Goal: Task Accomplishment & Management: Manage account settings

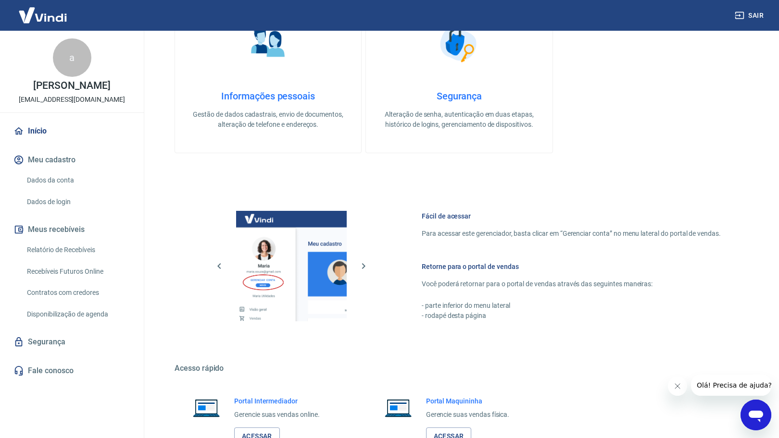
scroll to position [363, 0]
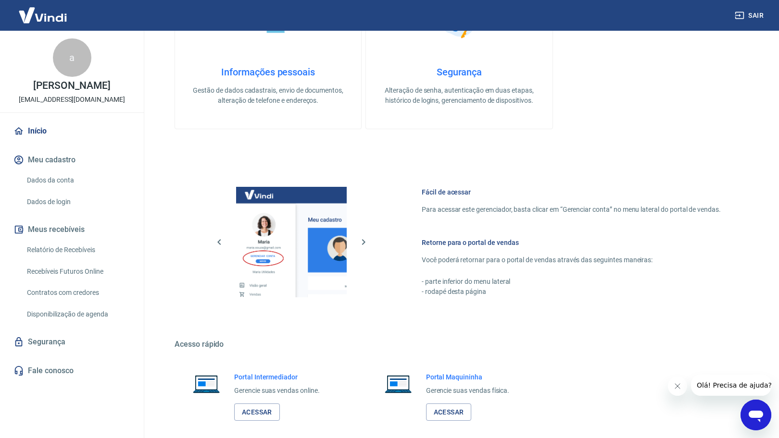
click at [157, 132] on div "ATENÇÃO Estamos realizando adequações em nossa plataforma para atender a Resolu…" at bounding box center [458, 55] width 615 height 777
click at [164, 115] on div "ATENÇÃO Estamos realizando adequações em nossa plataforma para atender a Resolu…" at bounding box center [459, 55] width 592 height 777
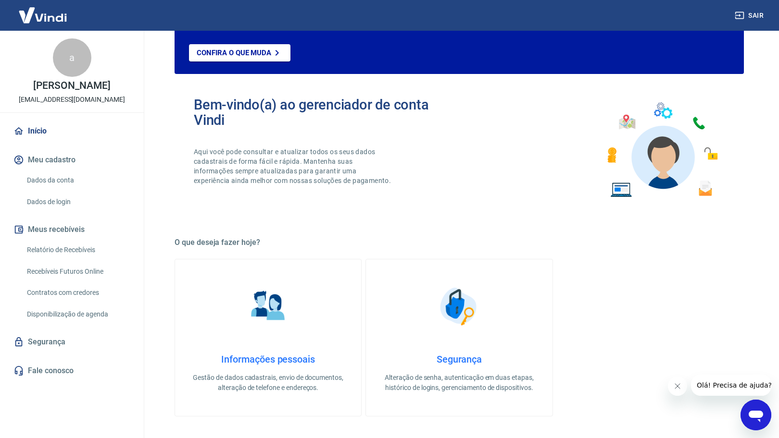
scroll to position [0, 0]
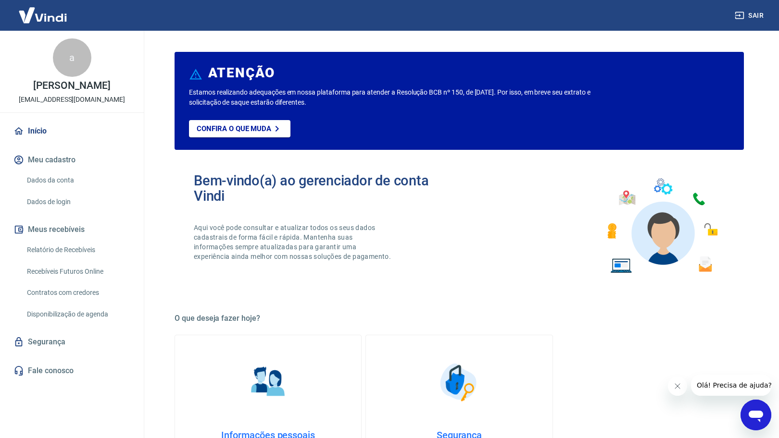
click at [160, 189] on div "ATENÇÃO Estamos realizando adequações em nossa plataforma para atender a Resolu…" at bounding box center [458, 419] width 615 height 777
click at [157, 184] on div "ATENÇÃO Estamos realizando adequações em nossa plataforma para atender a Resolu…" at bounding box center [458, 419] width 615 height 777
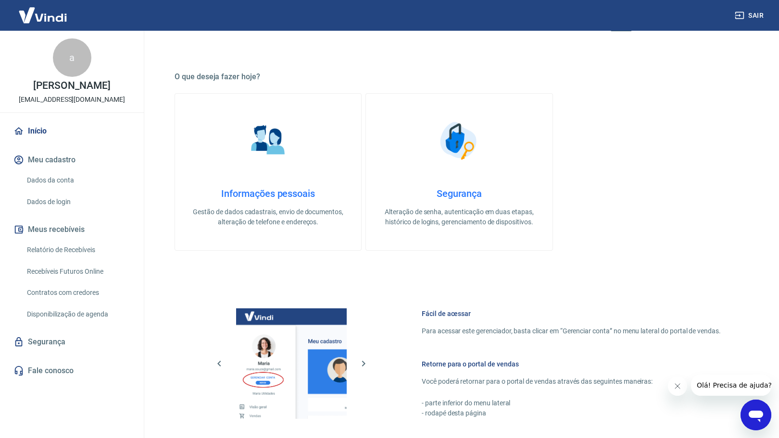
scroll to position [243, 0]
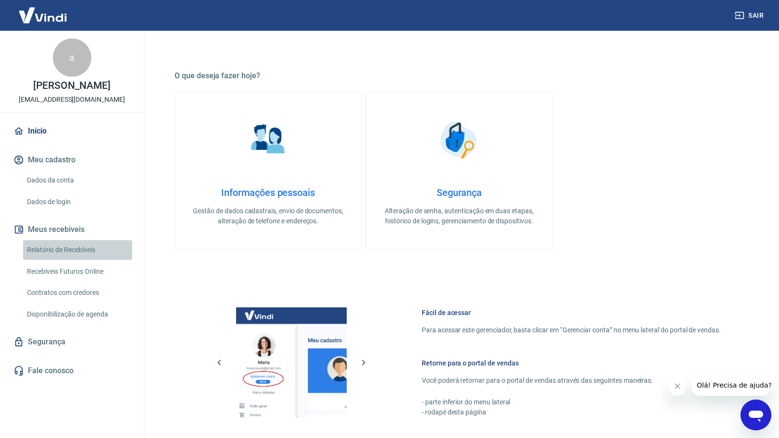
click at [72, 255] on link "Relatório de Recebíveis" at bounding box center [77, 250] width 109 height 20
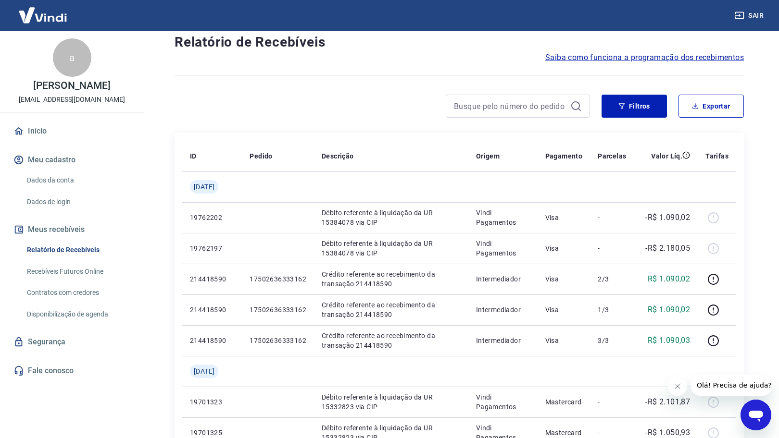
scroll to position [20, 0]
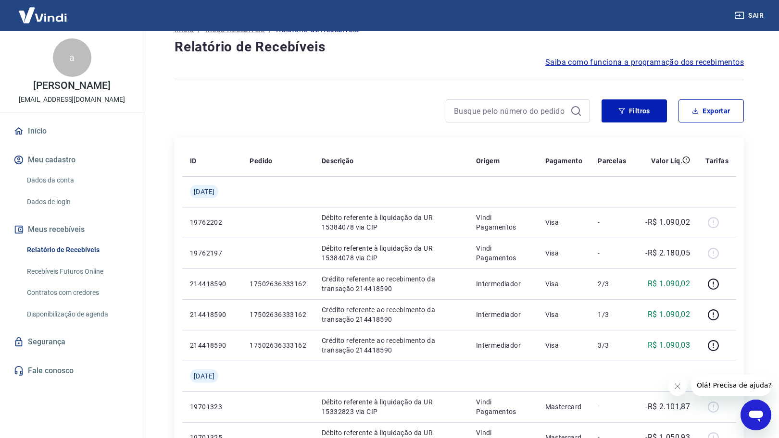
click at [157, 282] on div "Início / Meus Recebíveis / Relatório de Recebíveis Relatório de Recebíveis Saib…" at bounding box center [458, 383] width 615 height 744
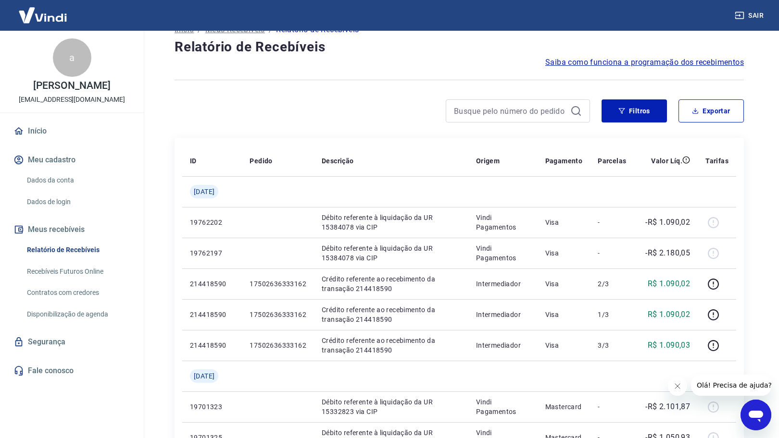
click at [162, 193] on div "Início / Meus Recebíveis / Relatório de Recebíveis Relatório de Recebíveis Saib…" at bounding box center [458, 383] width 615 height 744
click at [162, 192] on div "Início / Meus Recebíveis / Relatório de Recebíveis Relatório de Recebíveis Saib…" at bounding box center [458, 383] width 615 height 744
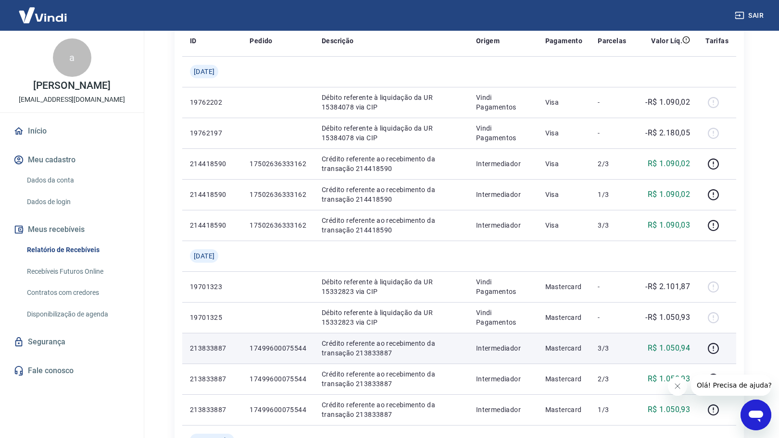
scroll to position [322, 0]
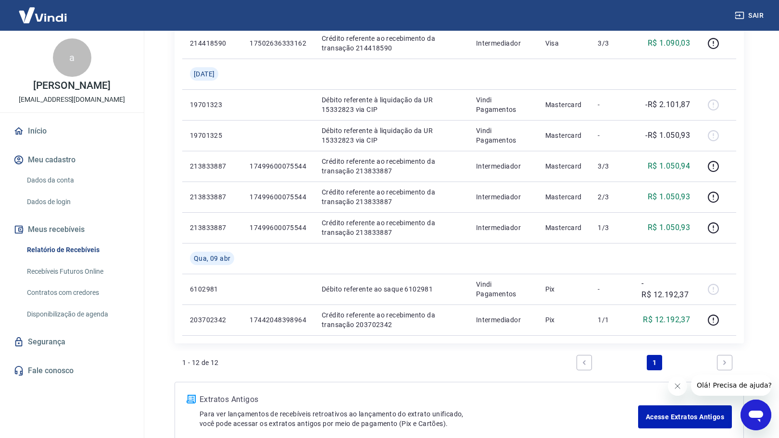
click at [166, 250] on div "Início / Meus Recebíveis / Relatório de Recebíveis Relatório de Recebíveis Saib…" at bounding box center [459, 80] width 592 height 744
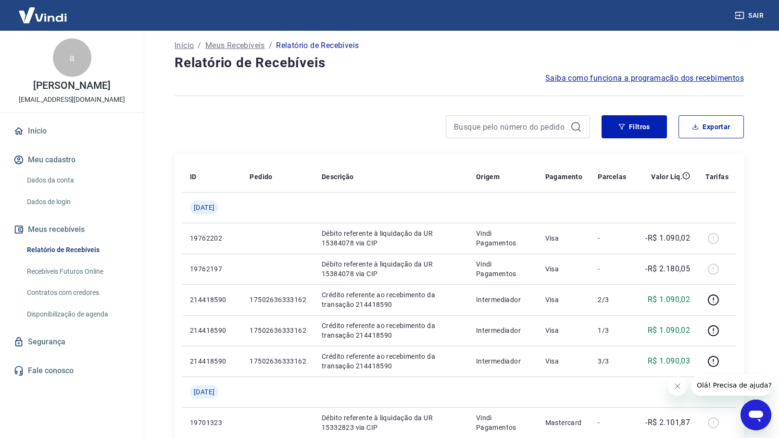
scroll to position [0, 0]
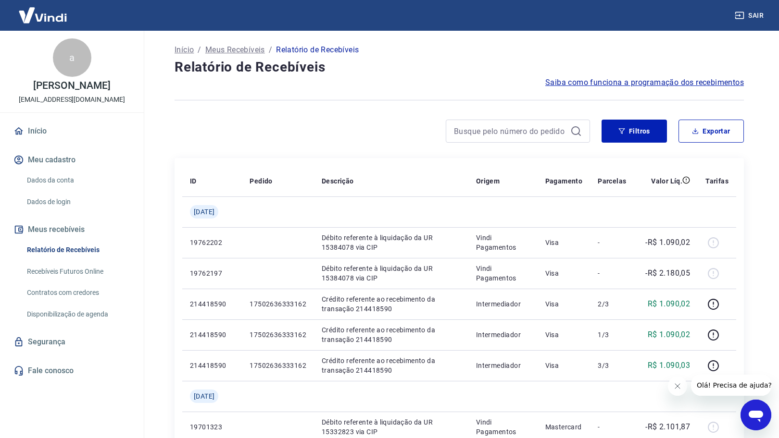
click at [155, 240] on div "Início / Meus Recebíveis / Relatório de Recebíveis Relatório de Recebíveis Saib…" at bounding box center [458, 403] width 615 height 744
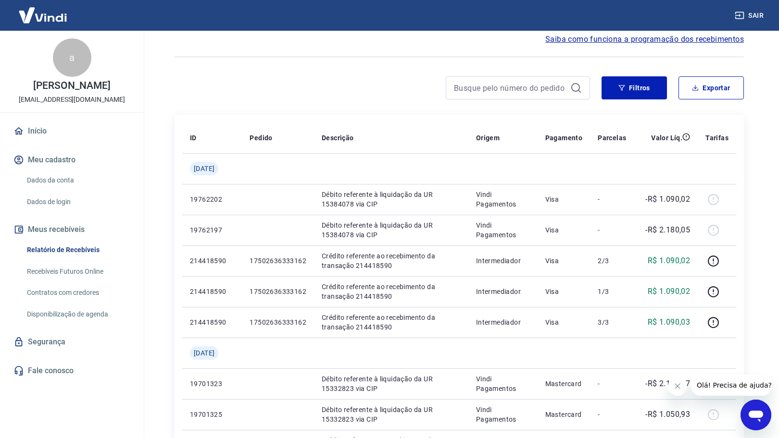
scroll to position [44, 0]
click at [157, 241] on div "Início / Meus Recebíveis / Relatório de Recebíveis Relatório de Recebíveis Saib…" at bounding box center [458, 359] width 615 height 744
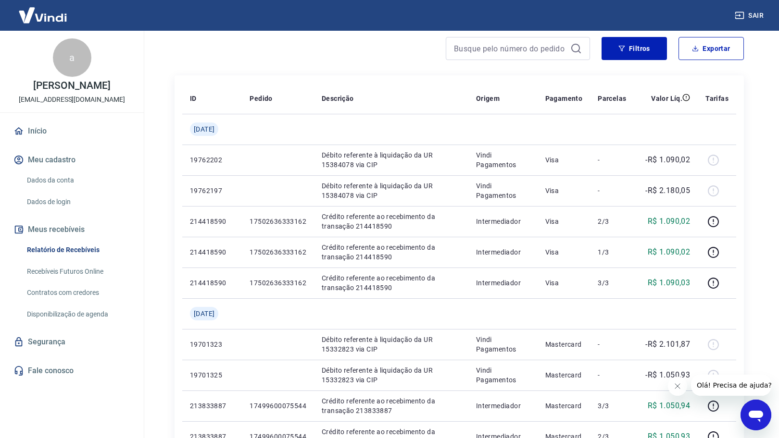
scroll to position [123, 0]
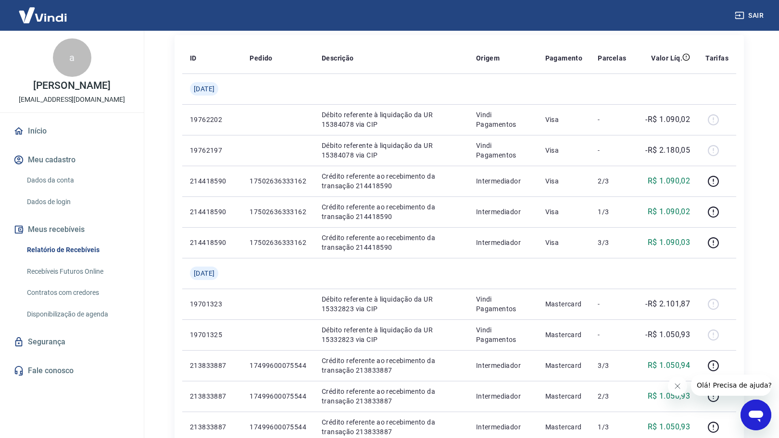
click at [36, 131] on link "Início" at bounding box center [72, 131] width 121 height 21
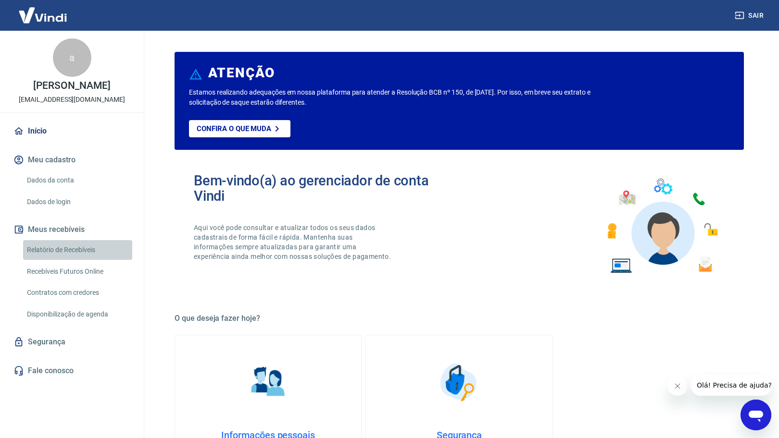
click at [85, 251] on link "Relatório de Recebíveis" at bounding box center [77, 250] width 109 height 20
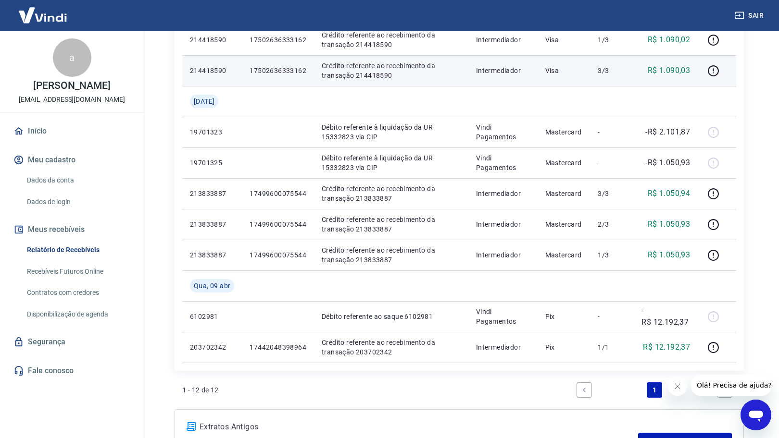
scroll to position [377, 0]
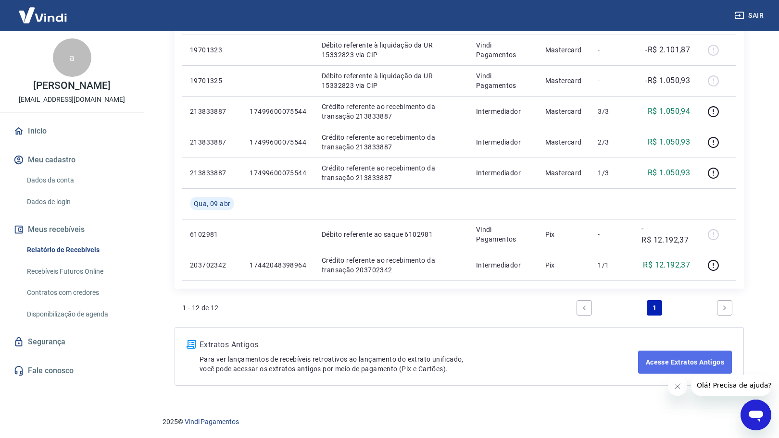
click at [666, 365] on link "Acesse Extratos Antigos" at bounding box center [685, 362] width 94 height 23
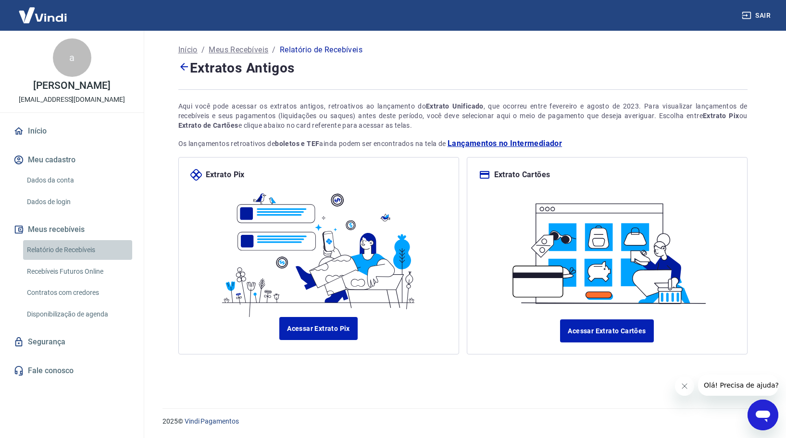
click at [73, 253] on link "Relatório de Recebíveis" at bounding box center [77, 250] width 109 height 20
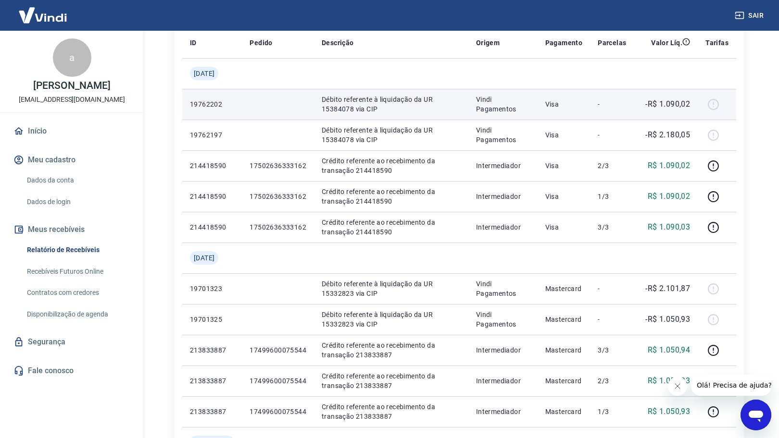
scroll to position [150, 0]
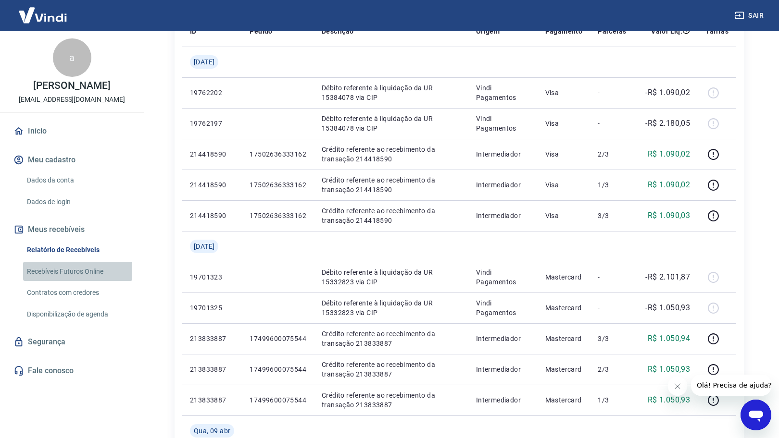
click at [109, 272] on link "Recebíveis Futuros Online" at bounding box center [77, 272] width 109 height 20
